Goal: Find specific page/section: Find specific page/section

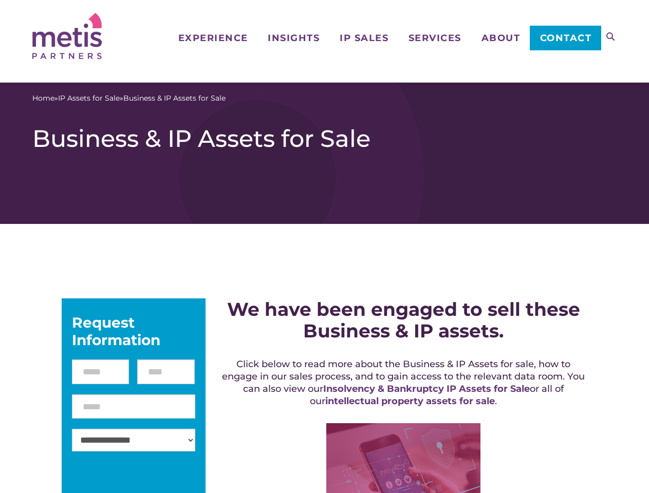
click at [610, 36] on icon at bounding box center [610, 36] width 8 height 8
